Goal: Task Accomplishment & Management: Use online tool/utility

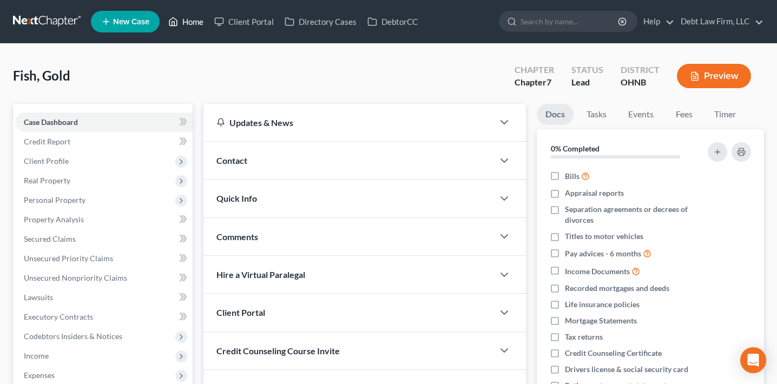
click at [179, 23] on link "Home" at bounding box center [186, 21] width 46 height 19
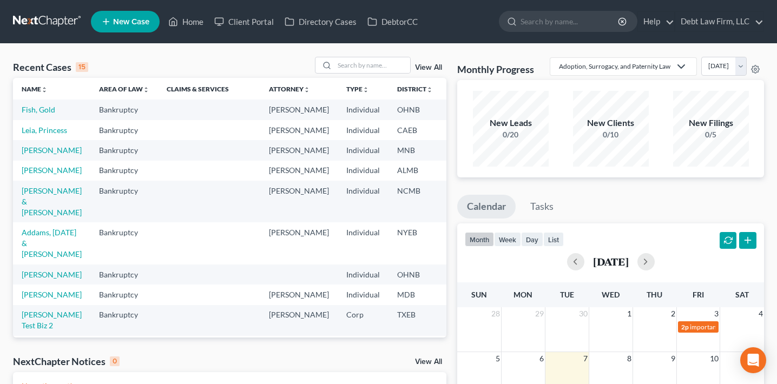
click at [431, 65] on link "View All" at bounding box center [428, 68] width 27 height 8
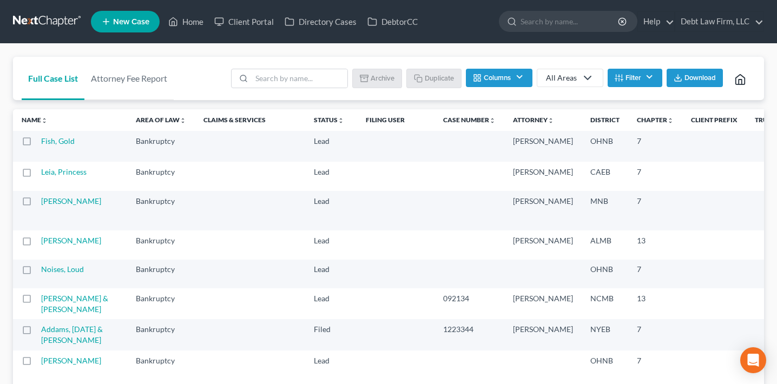
click at [629, 80] on button "Filter" at bounding box center [635, 78] width 55 height 18
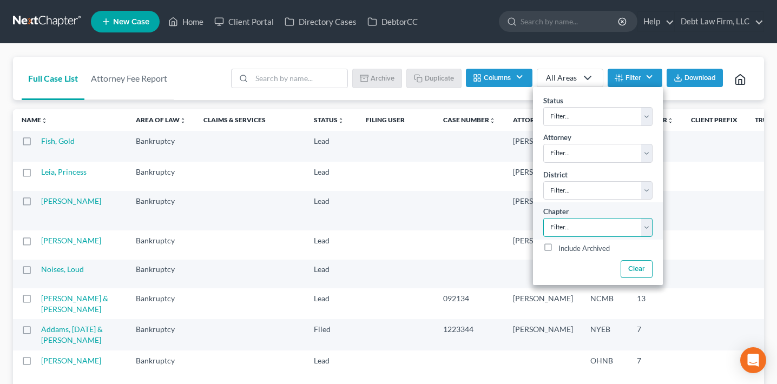
click at [558, 233] on select "Filter... 7 11 13" at bounding box center [597, 227] width 109 height 19
select select "2"
click at [543, 218] on select "Filter... 7 11 13" at bounding box center [597, 227] width 109 height 19
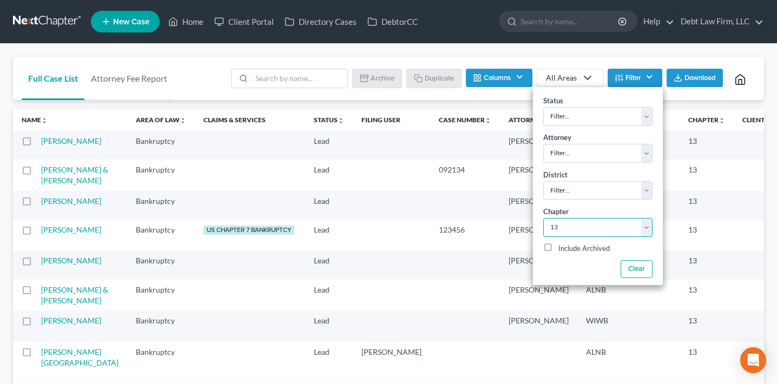
click at [500, 190] on td "[PERSON_NAME]" at bounding box center [538, 175] width 77 height 31
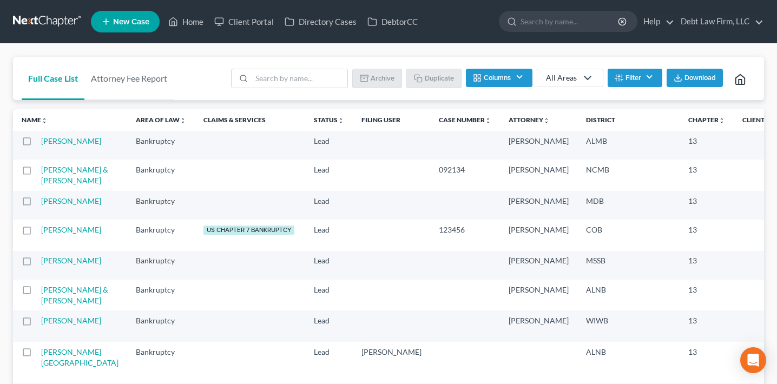
click at [634, 84] on button "Filter" at bounding box center [635, 78] width 55 height 18
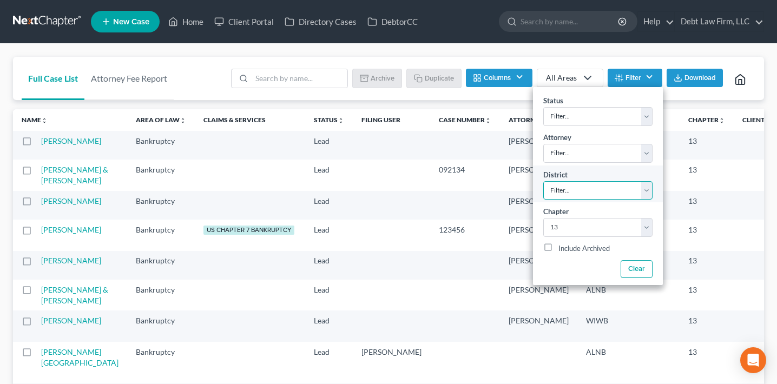
click at [586, 192] on select "Filter... Filter... [US_STATE] - [GEOGRAPHIC_DATA] [US_STATE] - [GEOGRAPHIC_DAT…" at bounding box center [597, 190] width 109 height 19
select select "7"
click at [543, 181] on select "Filter... Filter... [US_STATE] - [GEOGRAPHIC_DATA] [US_STATE] - [GEOGRAPHIC_DAT…" at bounding box center [597, 190] width 109 height 19
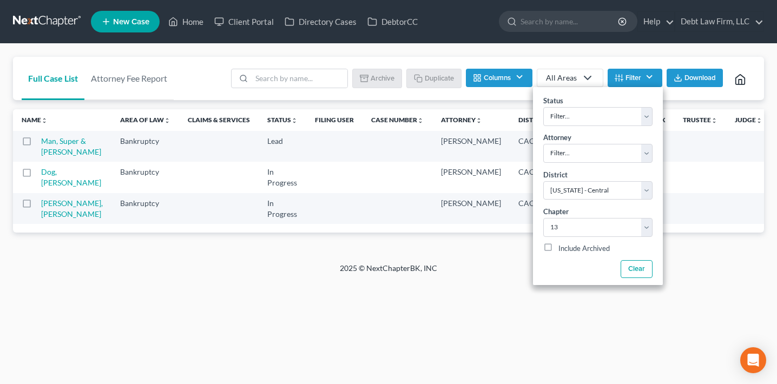
click at [436, 282] on div "2025 © NextChapterBK, INC" at bounding box center [388, 272] width 617 height 19
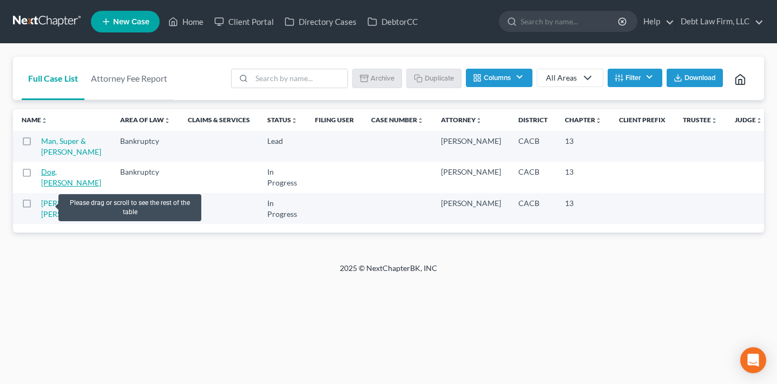
click at [45, 187] on link "Dog, [PERSON_NAME]" at bounding box center [71, 177] width 60 height 20
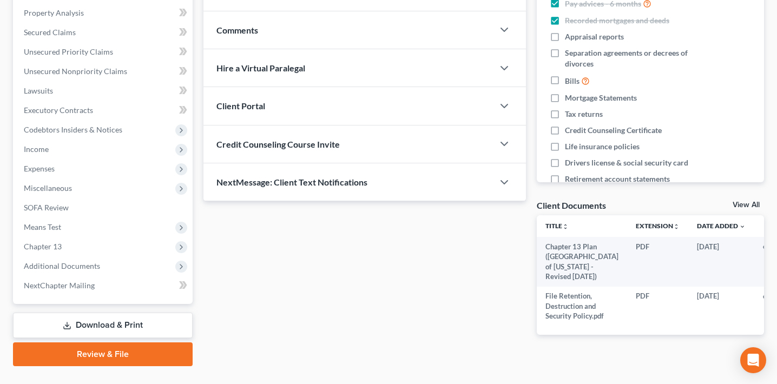
scroll to position [235, 0]
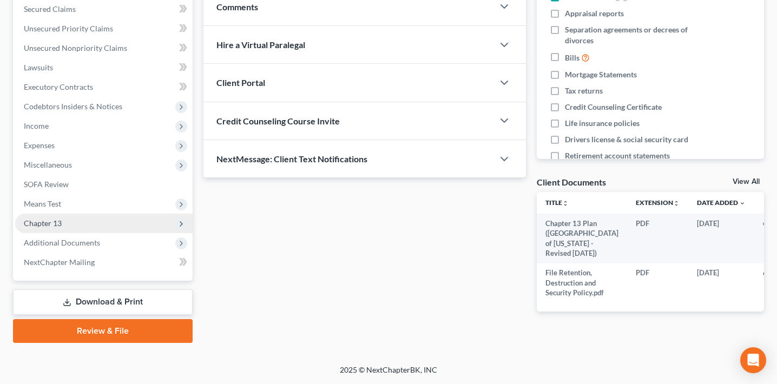
click at [109, 222] on span "Chapter 13" at bounding box center [103, 223] width 177 height 19
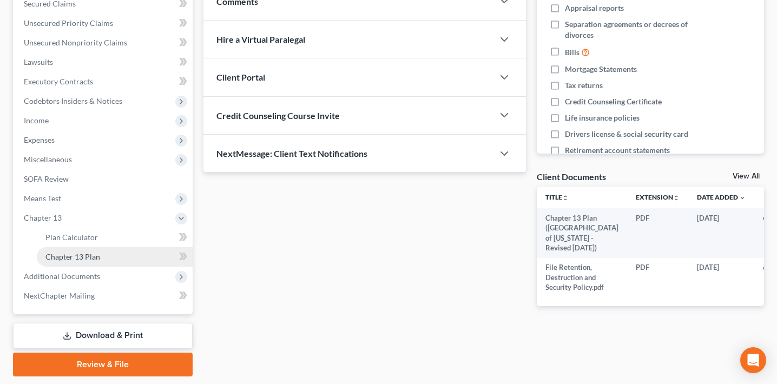
click at [108, 253] on link "Chapter 13 Plan" at bounding box center [115, 256] width 156 height 19
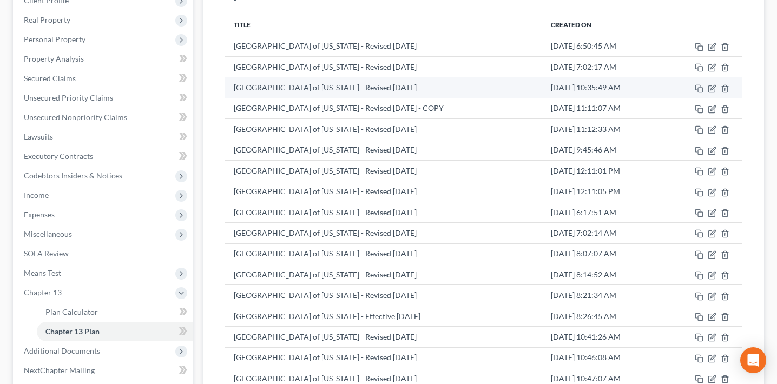
scroll to position [159, 0]
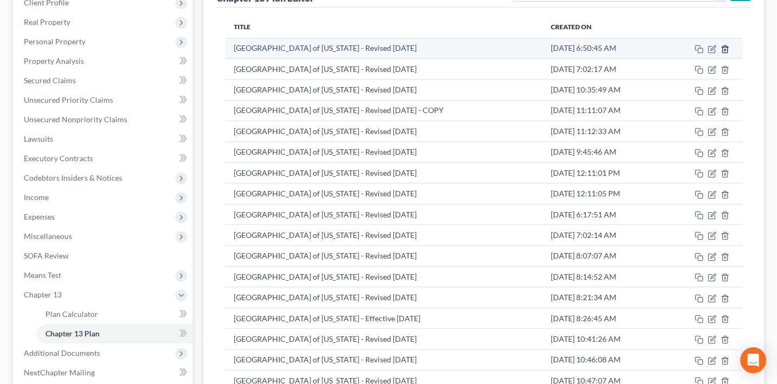
click at [722, 49] on icon "button" at bounding box center [724, 48] width 5 height 7
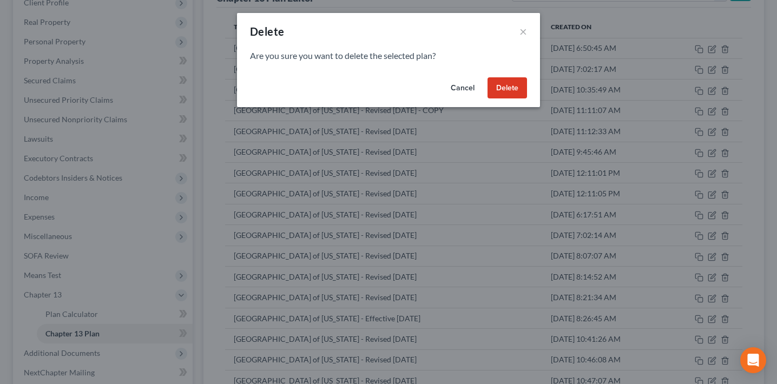
click at [474, 85] on button "Cancel" at bounding box center [462, 88] width 41 height 22
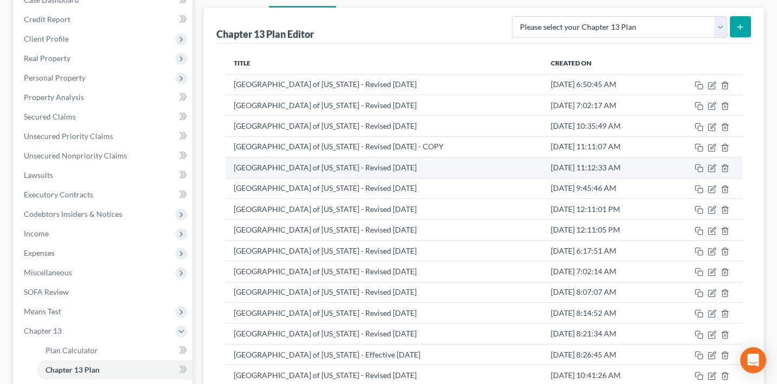
scroll to position [0, 0]
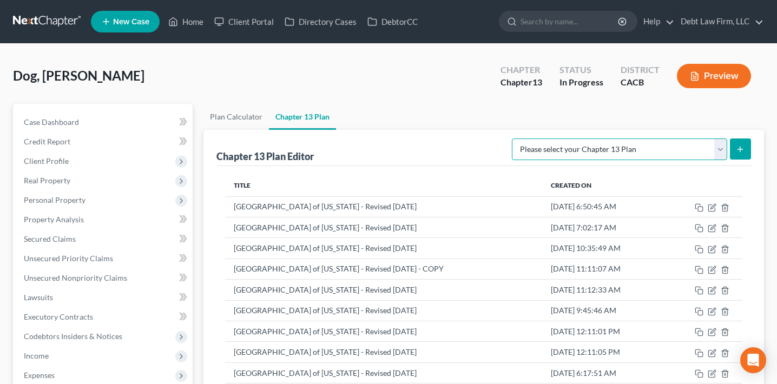
click at [630, 150] on select "Please select your Chapter 13 Plan [GEOGRAPHIC_DATA] of [US_STATE] - Effective …" at bounding box center [619, 150] width 215 height 22
select select "1"
click at [535, 139] on select "Please select your Chapter 13 Plan [GEOGRAPHIC_DATA] of [US_STATE] - Effective …" at bounding box center [619, 150] width 215 height 22
click at [735, 144] on button "submit" at bounding box center [740, 149] width 21 height 21
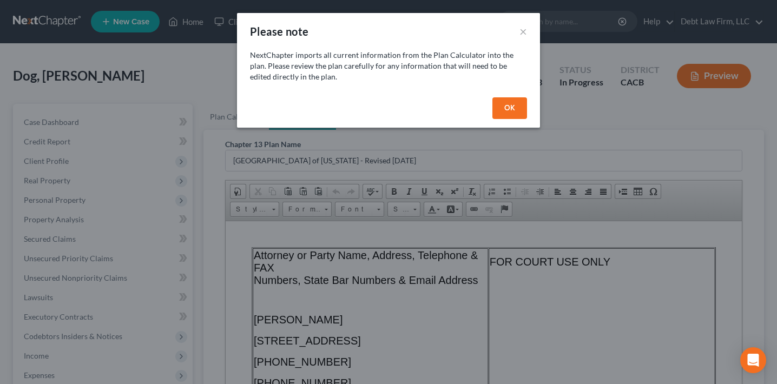
click at [508, 107] on button "OK" at bounding box center [509, 108] width 35 height 22
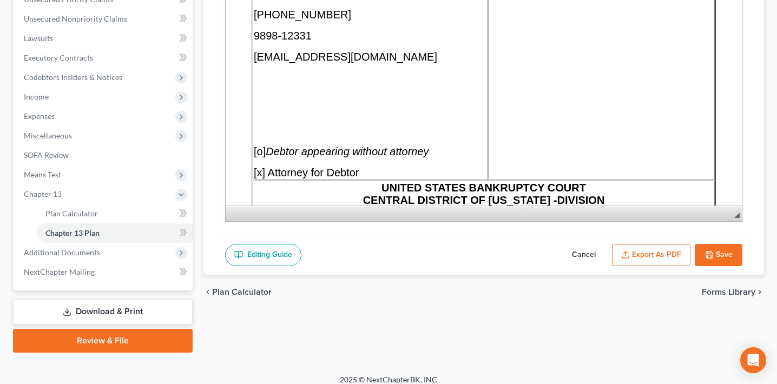
scroll to position [133, 0]
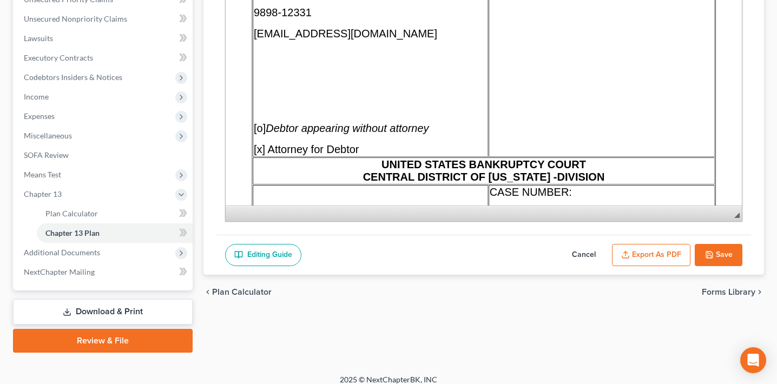
click at [625, 258] on icon "button" at bounding box center [625, 255] width 9 height 9
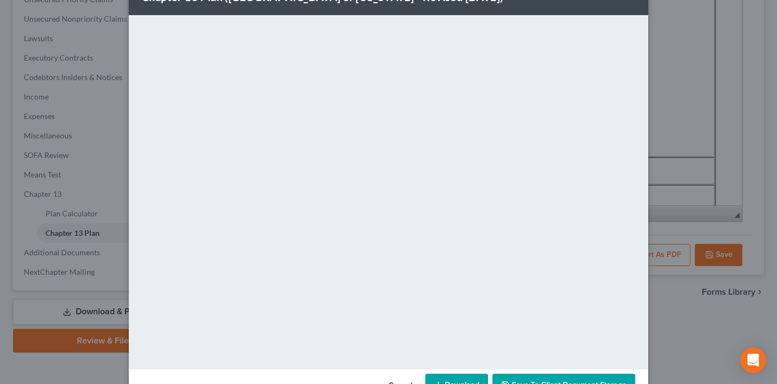
scroll to position [68, 0]
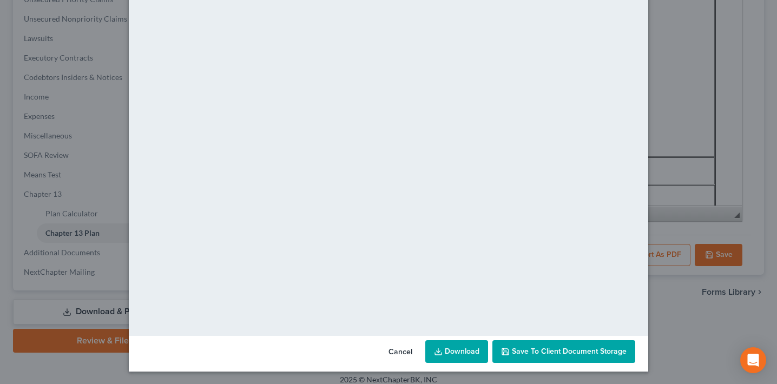
click at [691, 158] on div "Chapter 13 Plan ([GEOGRAPHIC_DATA] of [US_STATE] - Revised [DATE]) × <object ng…" at bounding box center [388, 192] width 777 height 384
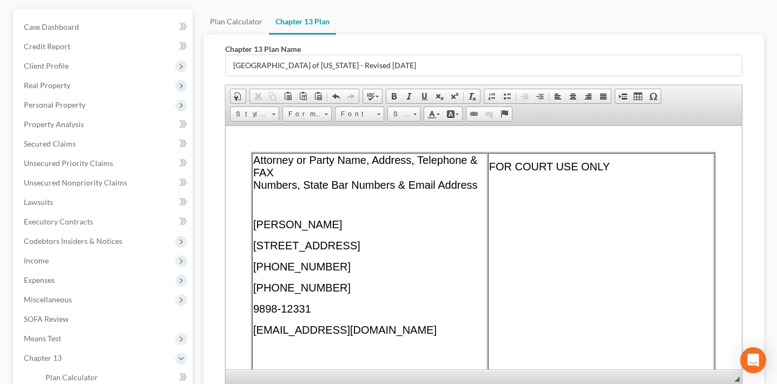
scroll to position [0, 0]
